Goal: Task Accomplishment & Management: Manage account settings

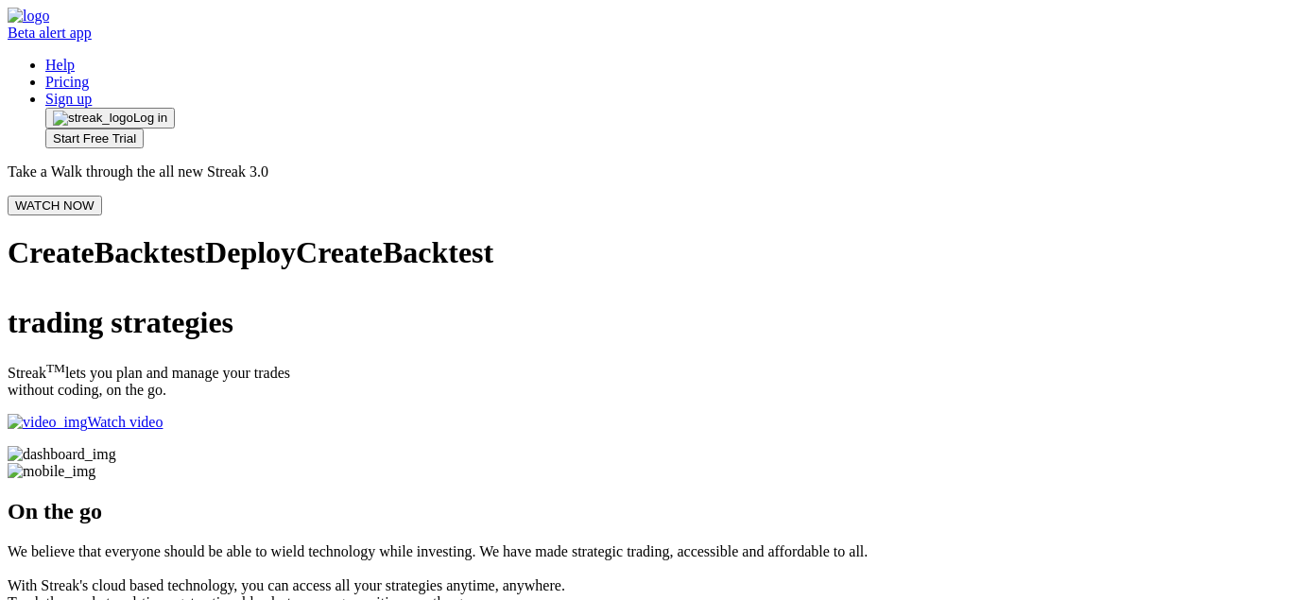
click at [175, 108] on button "Log in" at bounding box center [110, 118] width 130 height 21
